Goal: Task Accomplishment & Management: Manage account settings

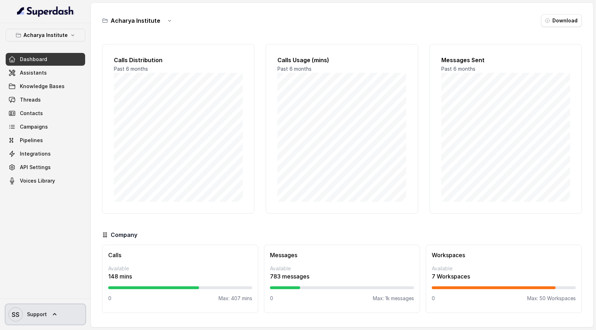
click at [55, 312] on icon at bounding box center [54, 314] width 7 height 7
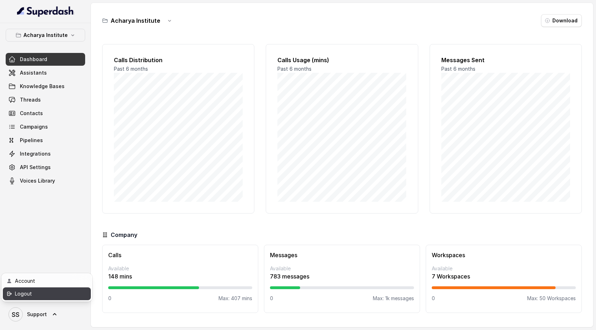
click at [54, 297] on div "Logout" at bounding box center [45, 293] width 60 height 9
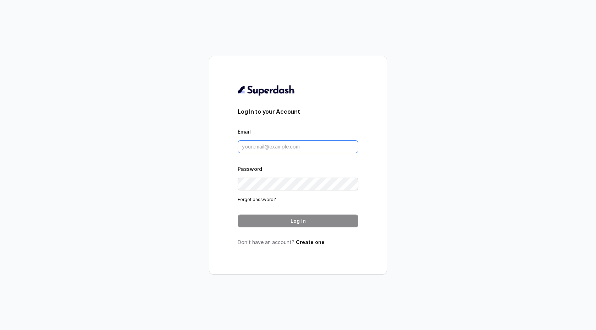
type input "[EMAIL_ADDRESS][DOMAIN_NAME]"
click at [308, 246] on div "Log In to your Account Email [EMAIL_ADDRESS][DOMAIN_NAME] Password Forgot passw…" at bounding box center [298, 165] width 178 height 218
click at [308, 243] on link "Create one" at bounding box center [310, 242] width 29 height 6
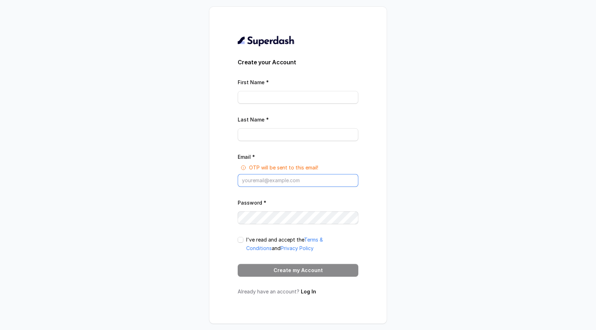
type input "[EMAIL_ADDRESS][DOMAIN_NAME]"
